Goal: Information Seeking & Learning: Understand process/instructions

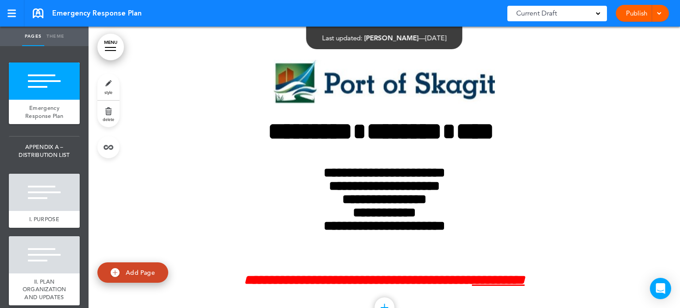
click at [115, 46] on link "MENU" at bounding box center [110, 47] width 27 height 27
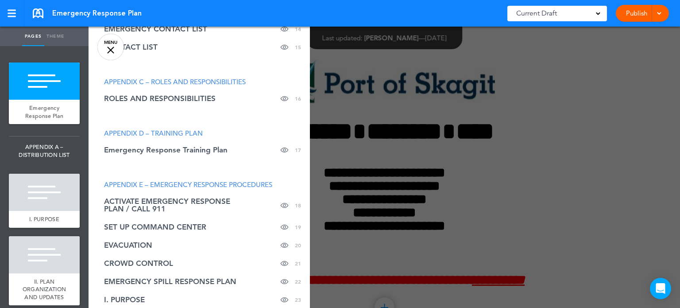
scroll to position [448, 0]
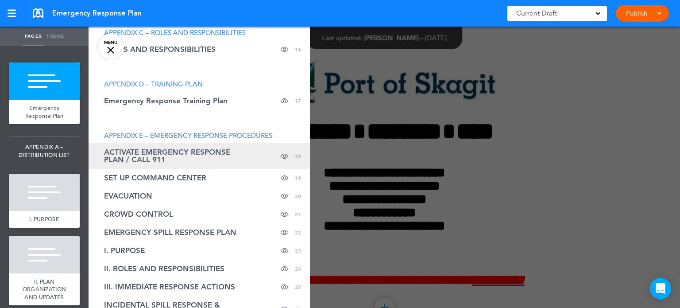
click at [146, 151] on span "ACTIVATE EMERGENCY RESPONSE PLAN / CALL 911" at bounding box center [177, 155] width 146 height 15
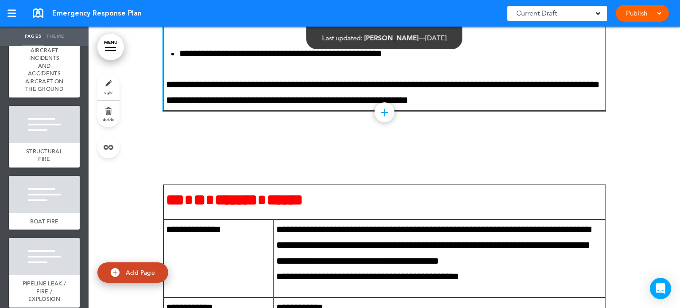
scroll to position [25958, 0]
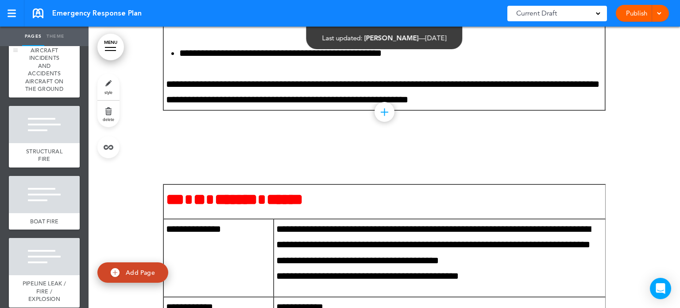
click at [32, 93] on span "AIRCRAFT INCIDENTS AND ACCIDENTS AIRCRAFT ON THE GROUND" at bounding box center [44, 69] width 38 height 46
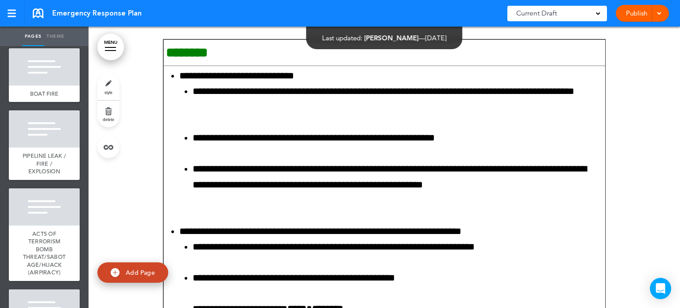
scroll to position [2613, 0]
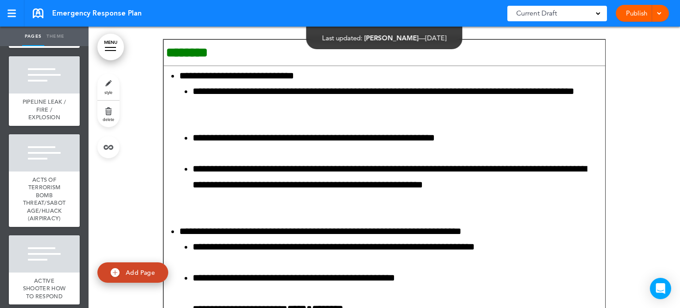
click at [36, 31] on div at bounding box center [44, 12] width 71 height 37
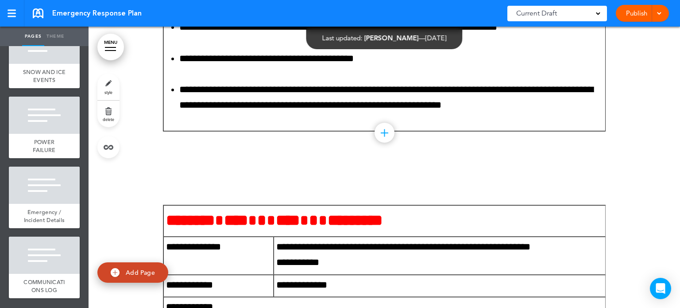
scroll to position [3154, 0]
click at [41, 175] on div at bounding box center [44, 184] width 71 height 37
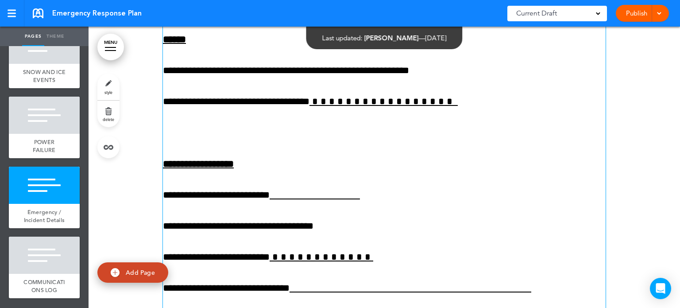
scroll to position [58359, 0]
